Goal: Transaction & Acquisition: Book appointment/travel/reservation

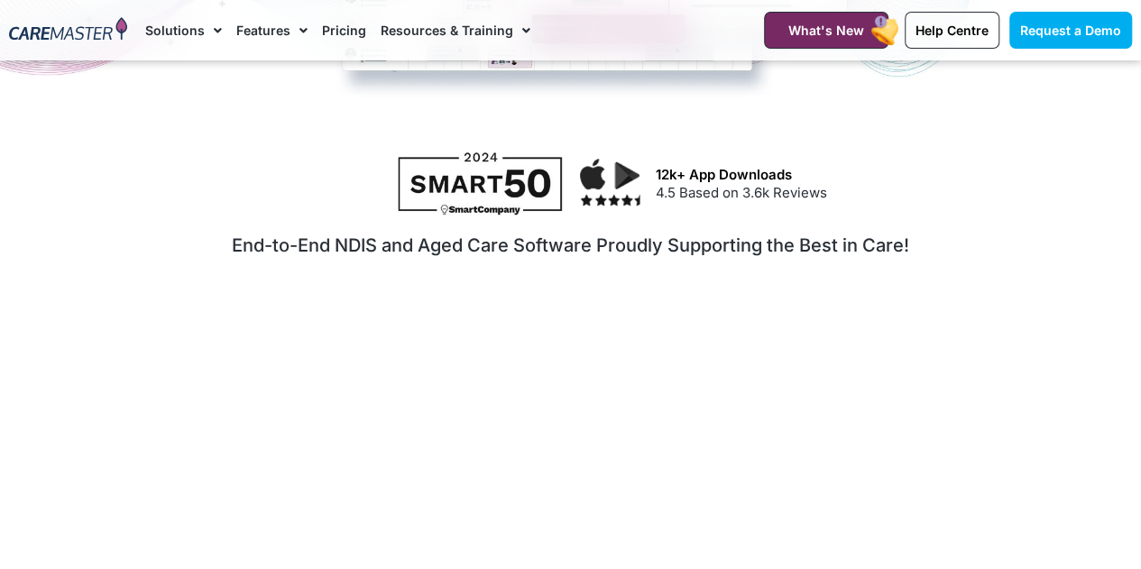
scroll to position [722, 0]
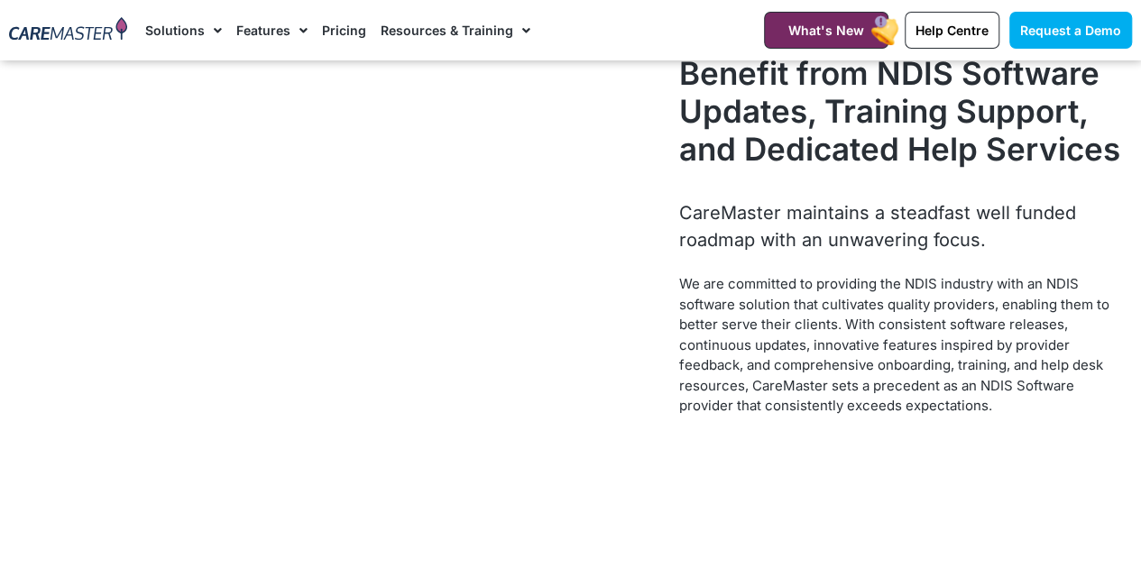
scroll to position [2075, 0]
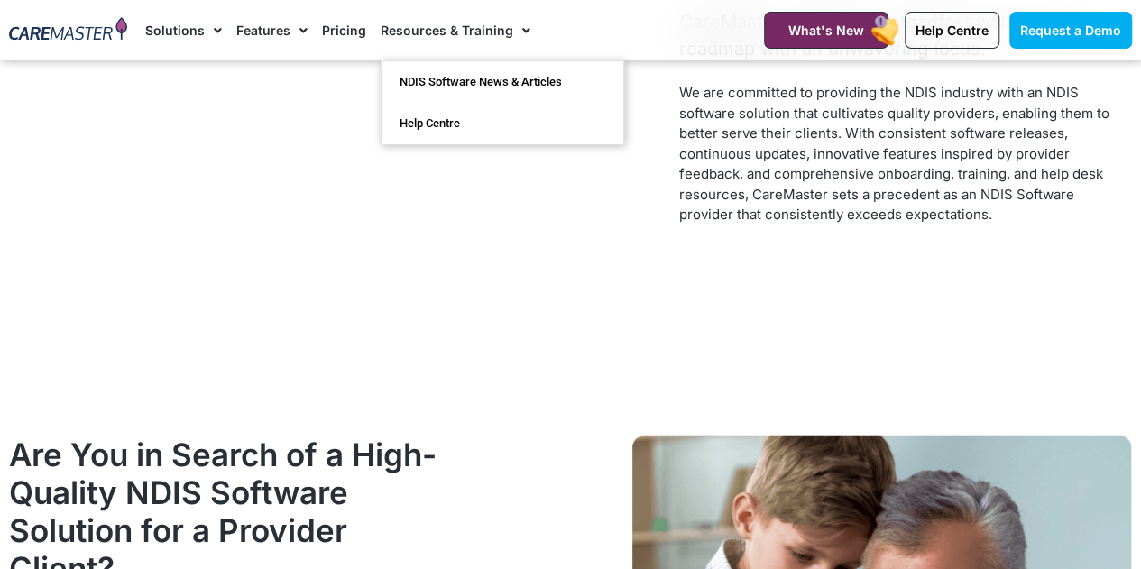
click at [513, 22] on span "Menu" at bounding box center [521, 30] width 17 height 31
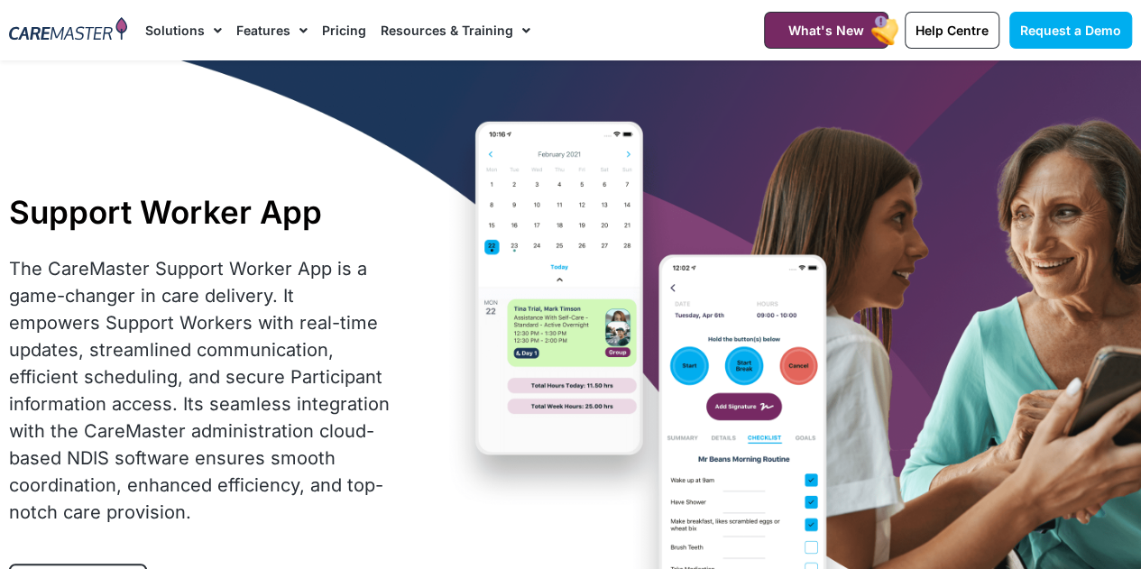
click at [513, 32] on span "Menu" at bounding box center [521, 30] width 17 height 31
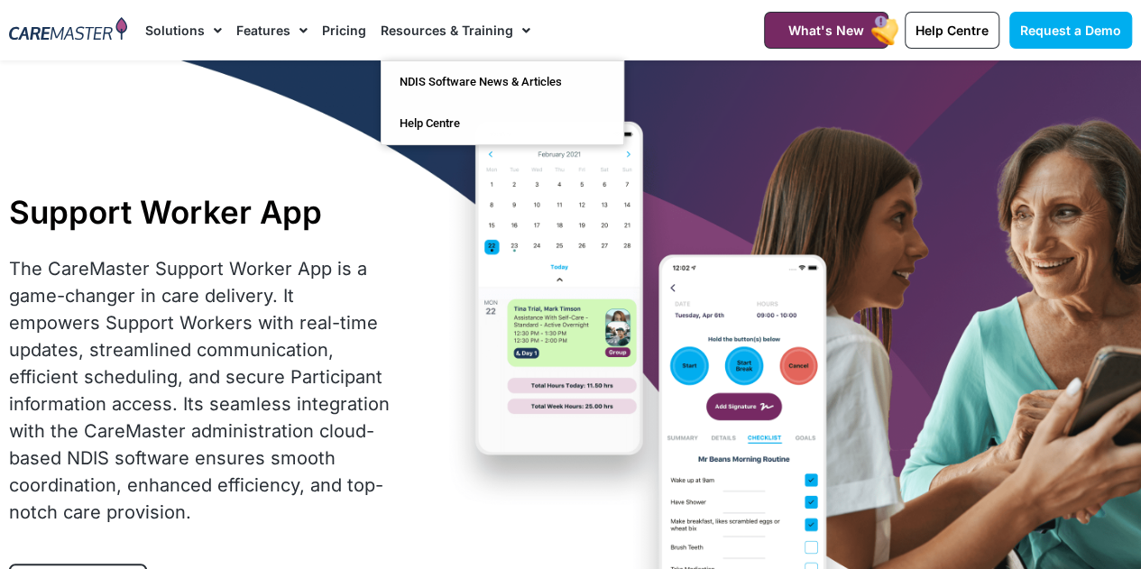
click at [54, 32] on img at bounding box center [68, 30] width 118 height 26
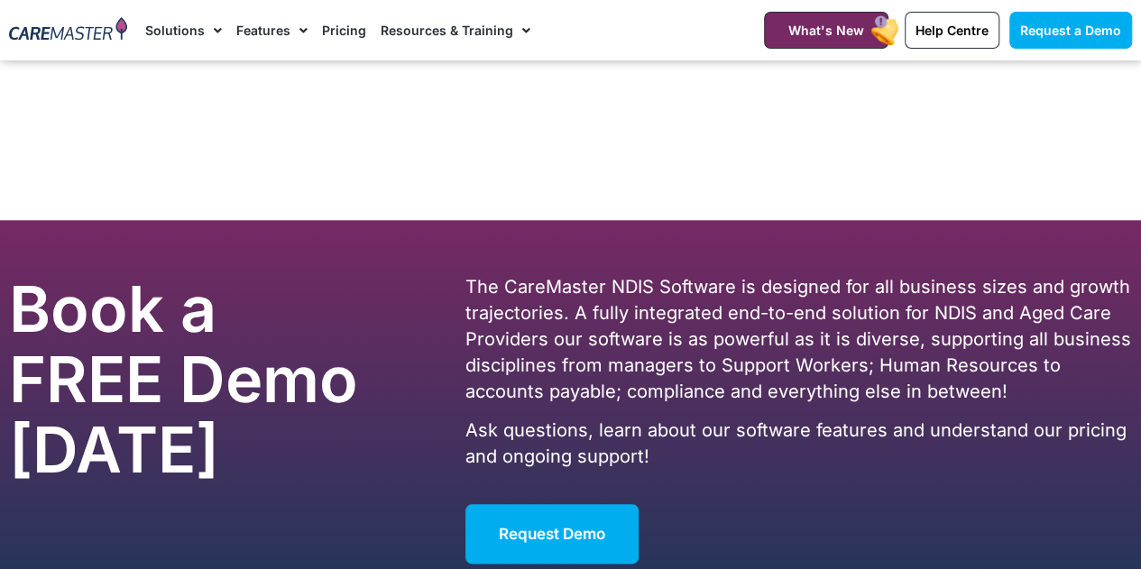
scroll to position [11142, 0]
